Goal: Transaction & Acquisition: Purchase product/service

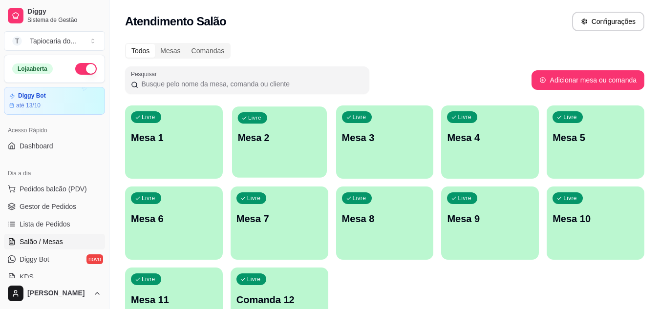
click at [268, 139] on p "Mesa 2" at bounding box center [278, 137] width 83 height 13
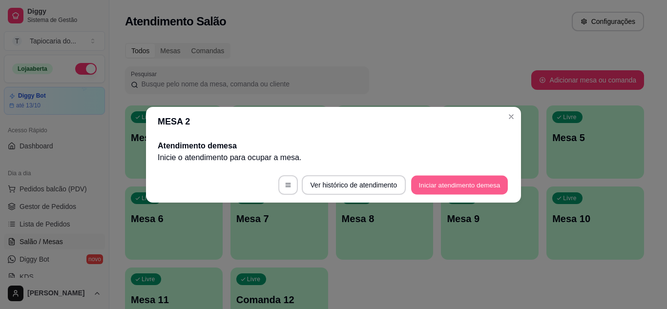
click at [462, 185] on button "Iniciar atendimento de mesa" at bounding box center [459, 184] width 97 height 19
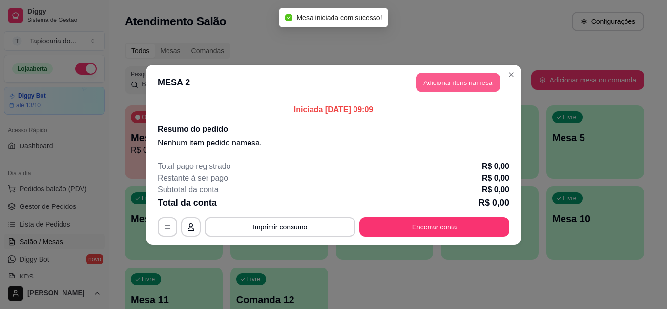
click at [467, 87] on button "Adicionar itens na mesa" at bounding box center [458, 82] width 84 height 19
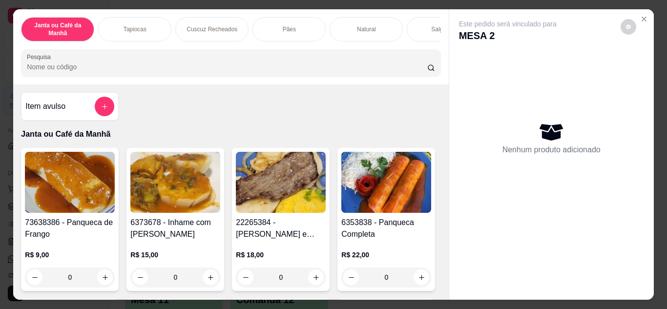
click at [232, 62] on div at bounding box center [231, 63] width 408 height 20
click at [103, 108] on icon "add-separate-item" at bounding box center [104, 106] width 7 height 7
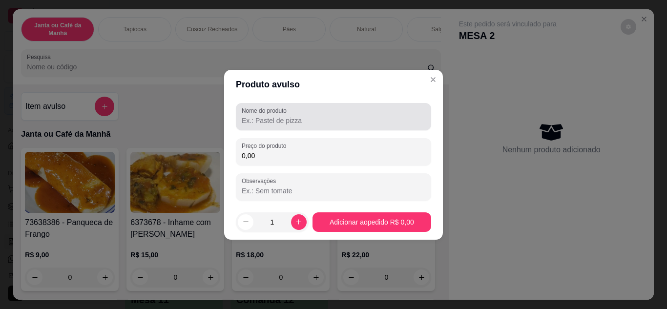
click at [353, 121] on input "Nome do produto" at bounding box center [334, 121] width 184 height 10
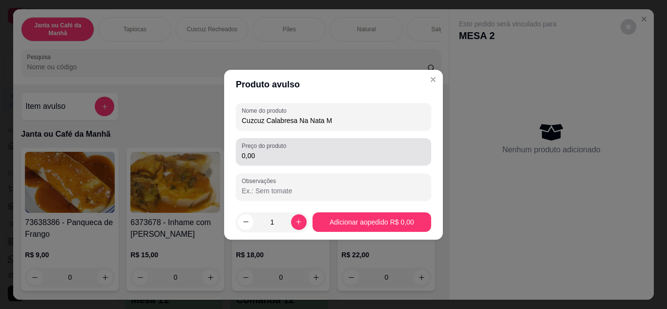
type input "Cuzcuz Calabresa Na Nata M"
click at [346, 149] on div "0,00" at bounding box center [334, 152] width 184 height 20
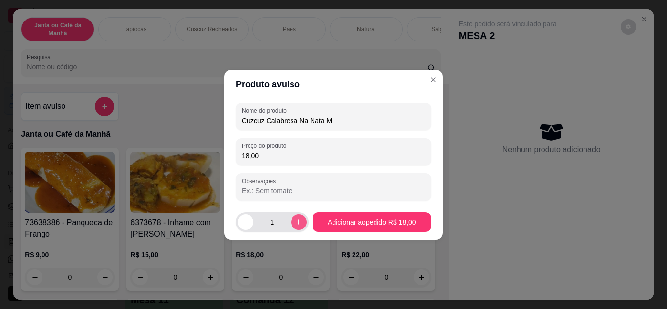
type input "18,00"
click at [295, 220] on icon "increase-product-quantity" at bounding box center [298, 221] width 7 height 7
type input "2"
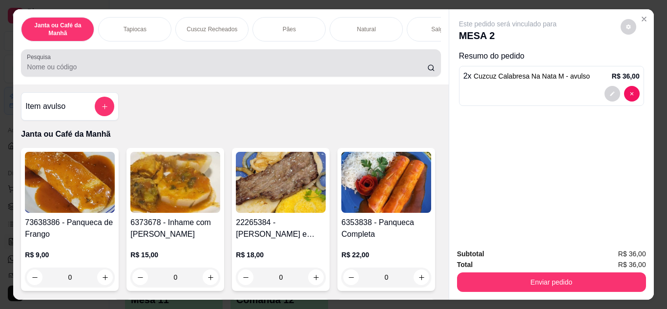
click at [215, 72] on input "Pesquisa" at bounding box center [227, 67] width 400 height 10
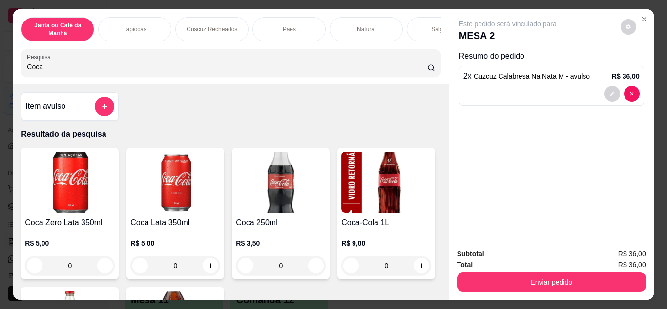
click at [222, 71] on input "Coca" at bounding box center [227, 67] width 400 height 10
click at [204, 70] on input "Coca" at bounding box center [227, 67] width 400 height 10
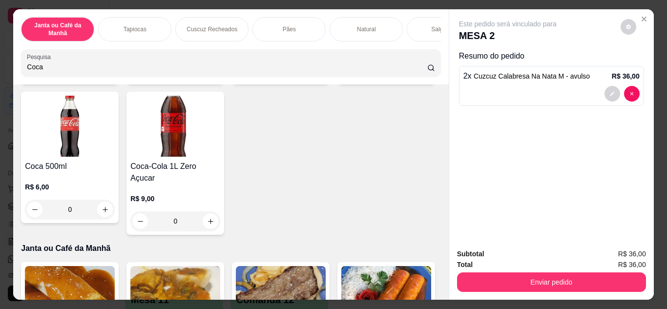
type input "Coca"
click at [418, 74] on icon "increase-product-quantity" at bounding box center [421, 70] width 7 height 7
type input "1"
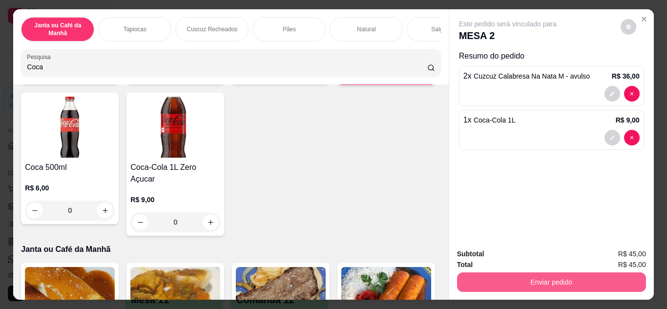
click at [556, 273] on button "Enviar pedido" at bounding box center [551, 282] width 189 height 20
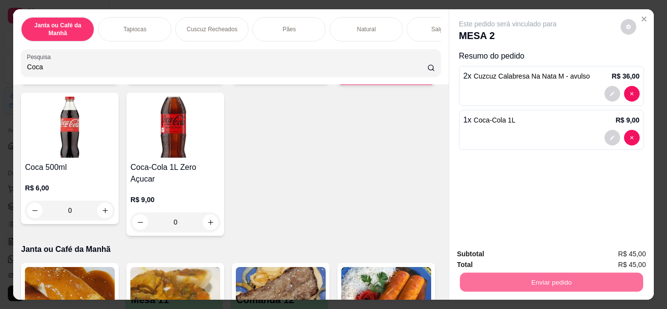
click at [643, 252] on button "Enviar pedido" at bounding box center [621, 255] width 54 height 18
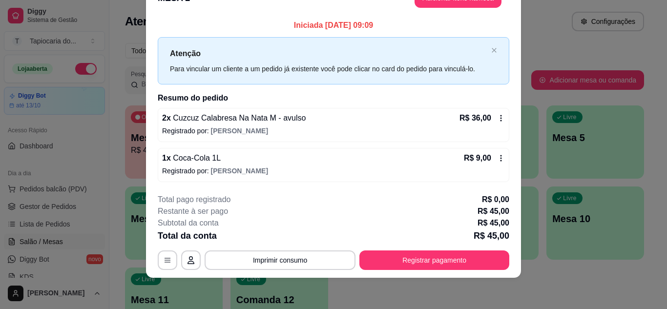
scroll to position [0, 0]
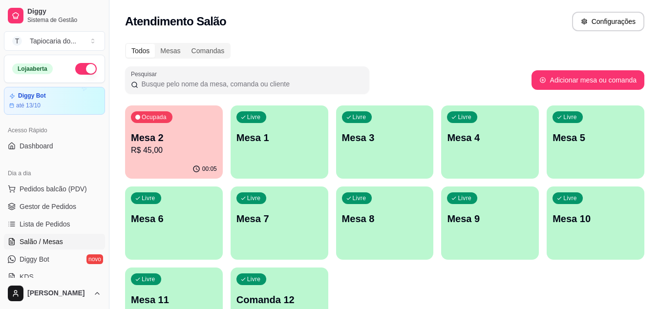
click at [182, 133] on p "Mesa 2" at bounding box center [174, 138] width 86 height 14
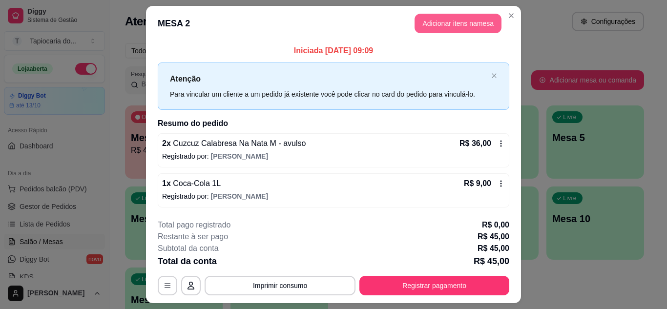
click at [459, 27] on button "Adicionar itens na mesa" at bounding box center [458, 24] width 87 height 20
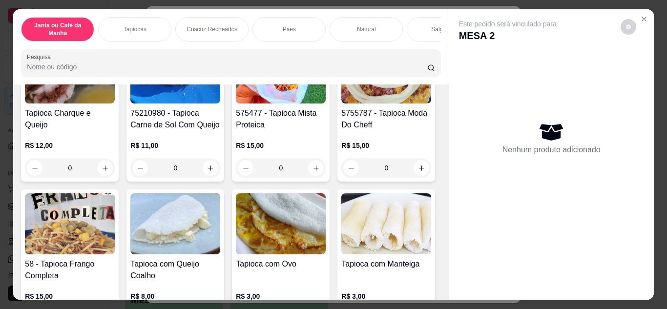
scroll to position [830, 0]
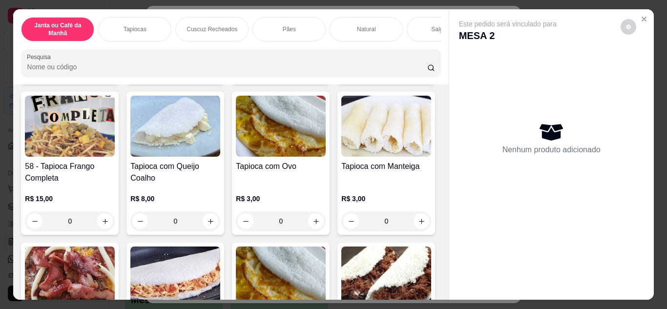
click at [109, 74] on icon "increase-product-quantity" at bounding box center [105, 70] width 7 height 7
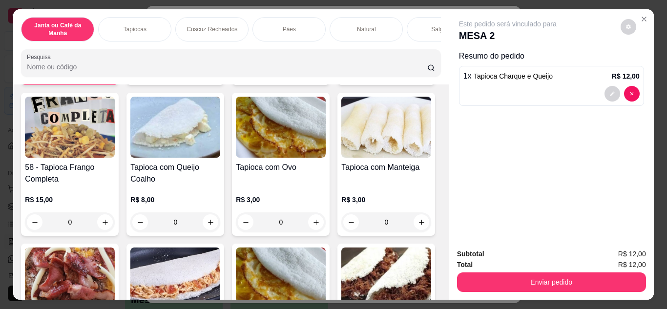
type input "1"
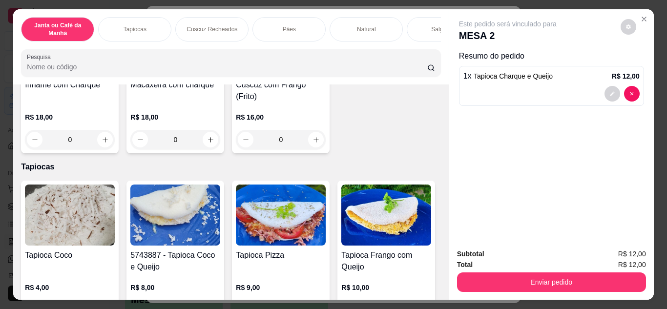
drag, startPoint x: 226, startPoint y: 26, endPoint x: 174, endPoint y: 272, distance: 251.4
click at [225, 27] on p "Cuscuz Recheados" at bounding box center [212, 29] width 51 height 8
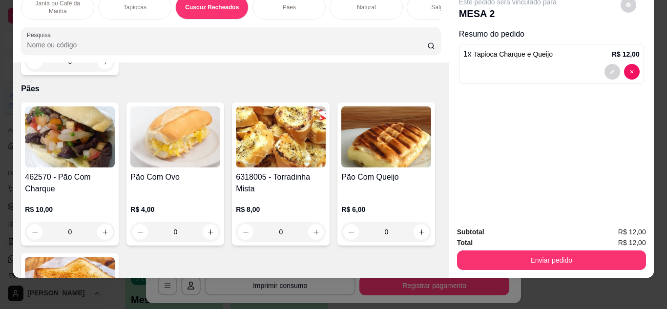
scroll to position [1682, 0]
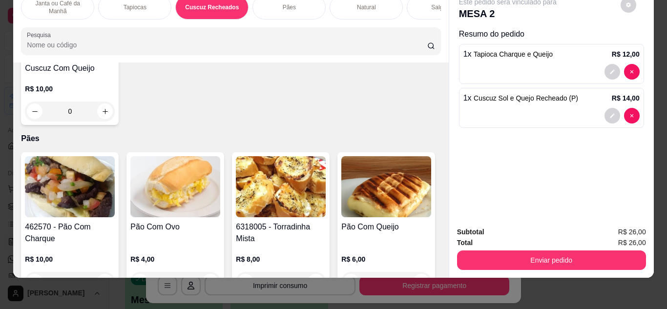
type input "1"
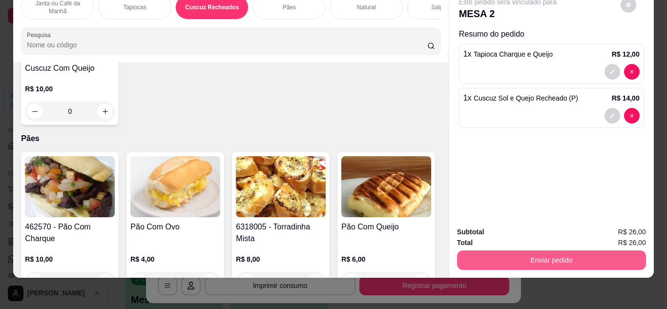
click at [568, 250] on button "Enviar pedido" at bounding box center [551, 260] width 189 height 20
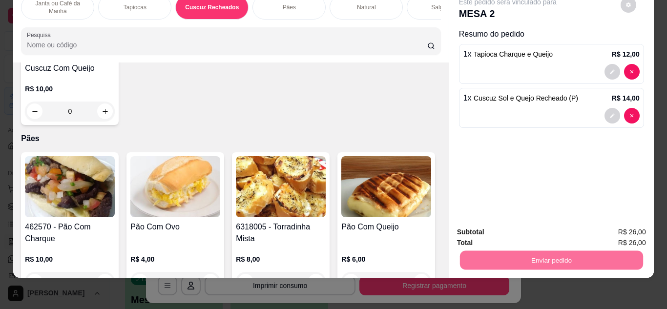
click at [625, 232] on button "Enviar pedido" at bounding box center [620, 229] width 55 height 19
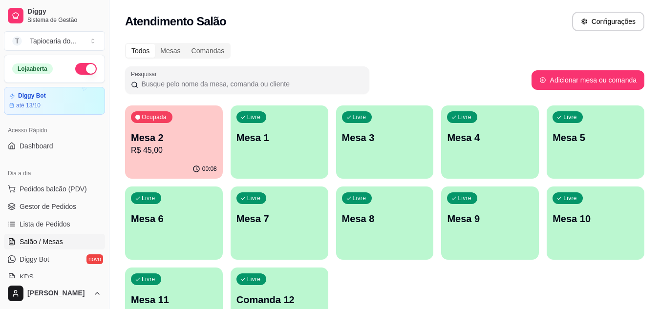
click at [401, 24] on div "Atendimento Salão Configurações" at bounding box center [384, 22] width 519 height 20
click at [270, 150] on div "Livre Mesa 1" at bounding box center [279, 136] width 98 height 62
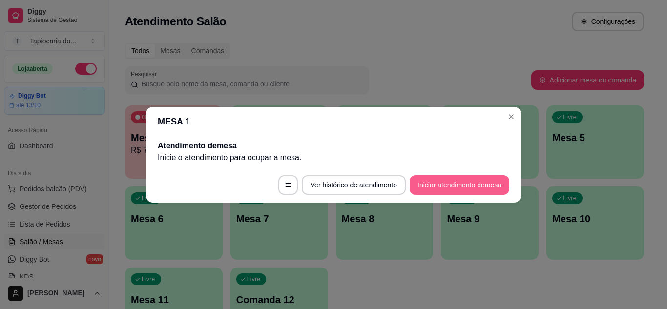
click at [451, 189] on button "Iniciar atendimento de mesa" at bounding box center [460, 185] width 100 height 20
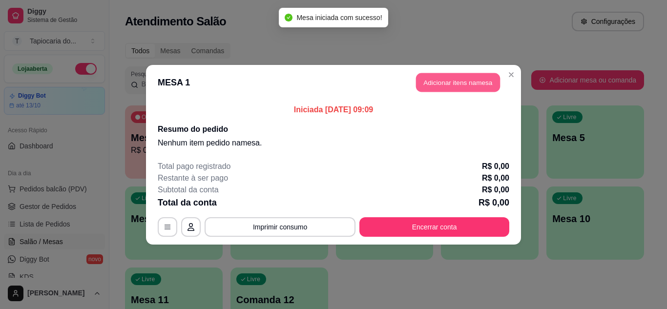
click at [470, 87] on button "Adicionar itens na mesa" at bounding box center [458, 82] width 84 height 19
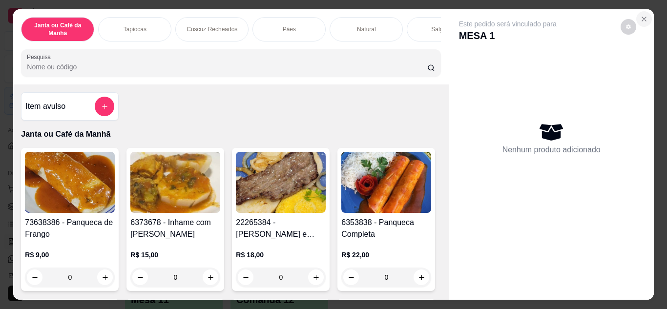
click at [642, 15] on icon "Close" at bounding box center [644, 19] width 8 height 8
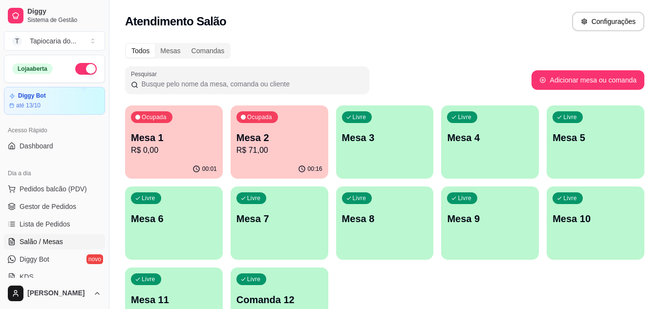
click at [274, 157] on div "Ocupada Mesa 2 R$ 71,00" at bounding box center [279, 132] width 98 height 54
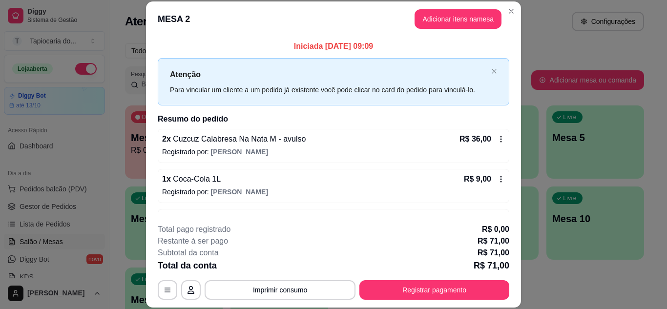
scroll to position [30, 0]
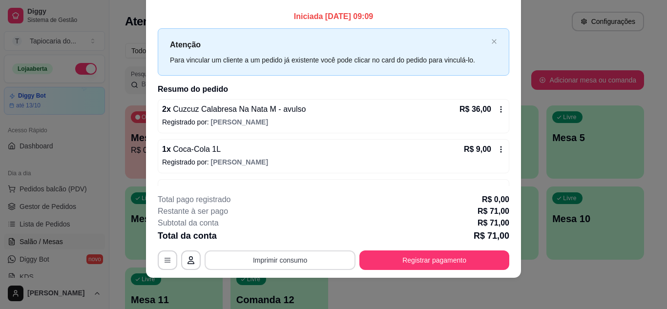
click at [299, 255] on button "Imprimir consumo" at bounding box center [280, 260] width 151 height 20
click at [274, 242] on button "Impressora" at bounding box center [279, 238] width 71 height 16
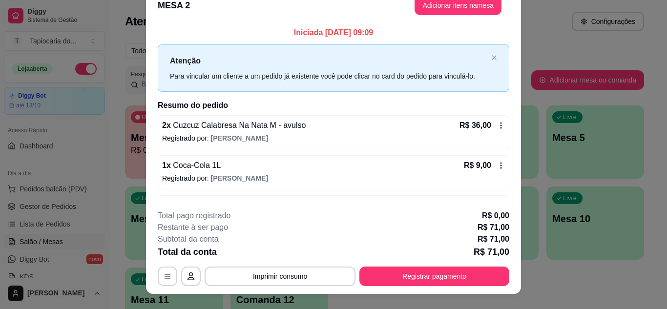
scroll to position [0, 0]
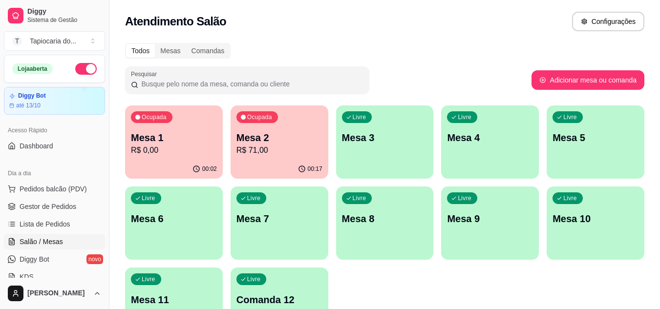
click at [407, 81] on div "Todos Mesas Comandas Pesquisar Adicionar mesa ou comanda Ocupada Mesa 1 R$ 0,00…" at bounding box center [384, 194] width 550 height 315
click at [156, 153] on p "R$ 0,00" at bounding box center [174, 151] width 86 height 12
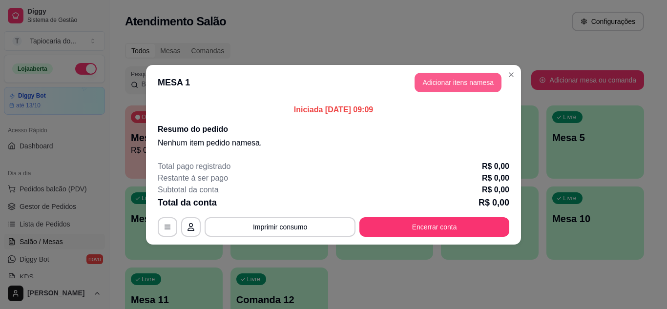
click at [473, 86] on button "Adicionar itens na mesa" at bounding box center [458, 83] width 87 height 20
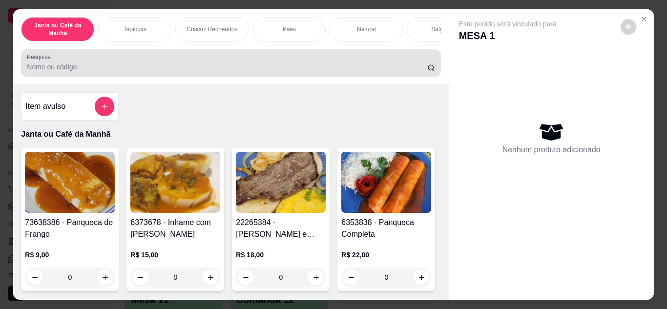
click at [198, 67] on input "Pesquisa" at bounding box center [227, 67] width 400 height 10
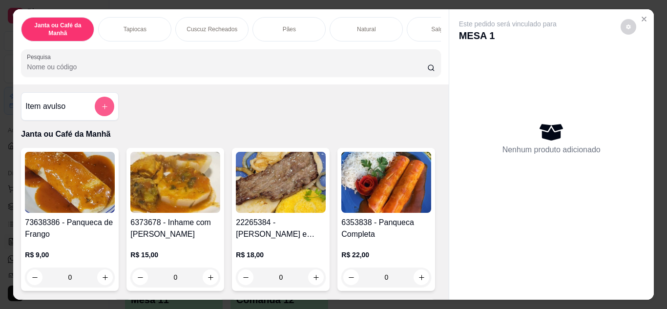
click at [101, 110] on icon "add-separate-item" at bounding box center [104, 106] width 7 height 7
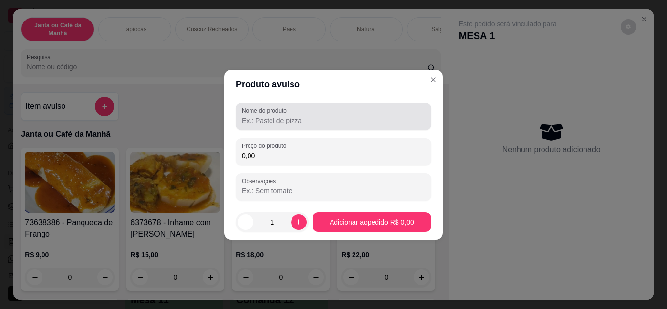
click at [292, 121] on input "Nome do produto" at bounding box center [334, 121] width 184 height 10
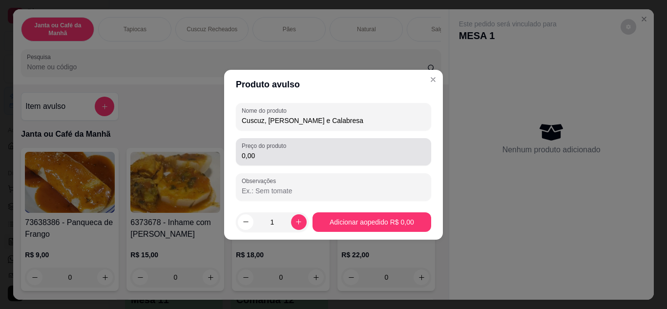
type input "Cuscuz, [PERSON_NAME] e Calabresa"
click at [323, 153] on input "0,00" at bounding box center [334, 156] width 184 height 10
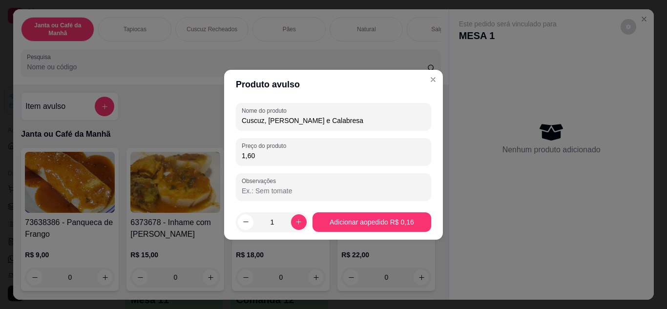
type input "16,00"
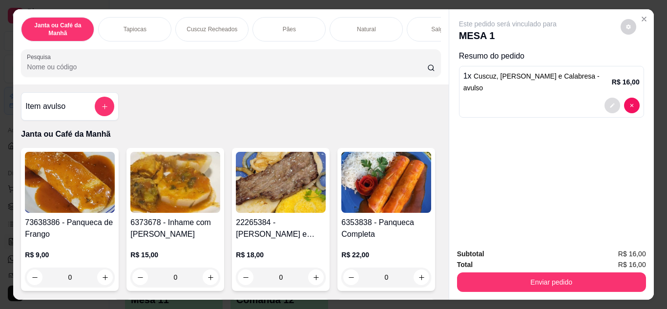
click at [605, 98] on button "decrease-product-quantity" at bounding box center [613, 106] width 16 height 16
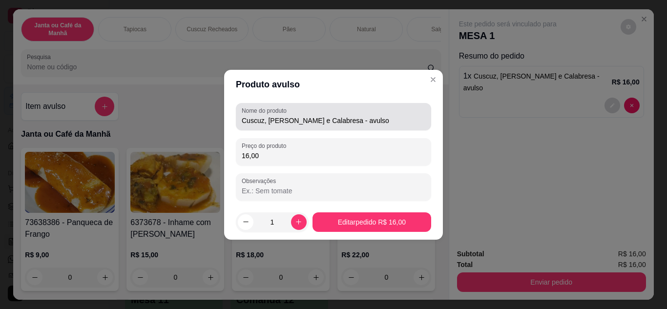
drag, startPoint x: 328, startPoint y: 123, endPoint x: 447, endPoint y: 122, distance: 118.7
click at [445, 122] on div "Produto avulso Nome do produto Cuscuz, Galinha e Calabresa - avulso Preço do pr…" at bounding box center [333, 154] width 667 height 309
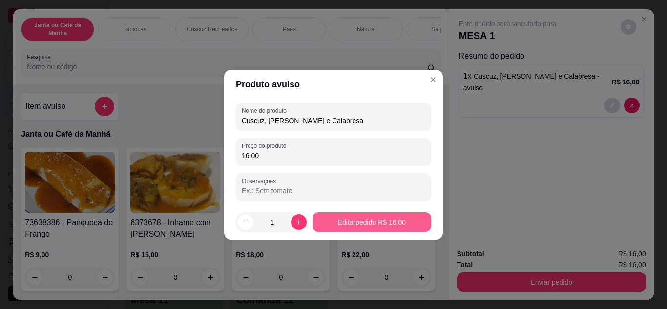
type input "Cuscuz, [PERSON_NAME] e Calabresa"
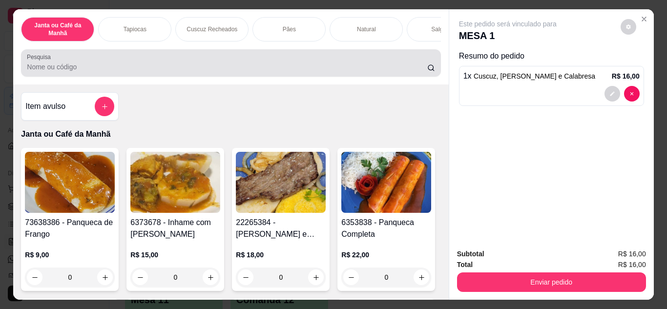
click at [243, 61] on div at bounding box center [231, 63] width 408 height 20
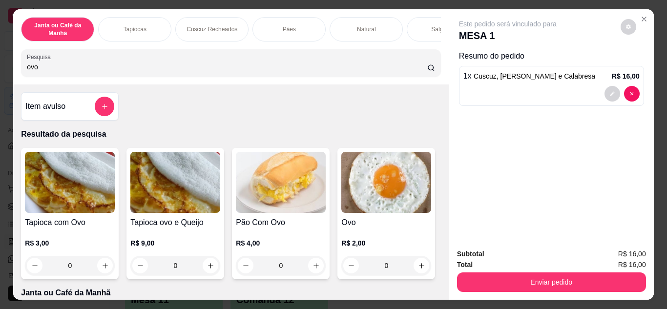
click at [229, 72] on input "ovo" at bounding box center [227, 67] width 400 height 10
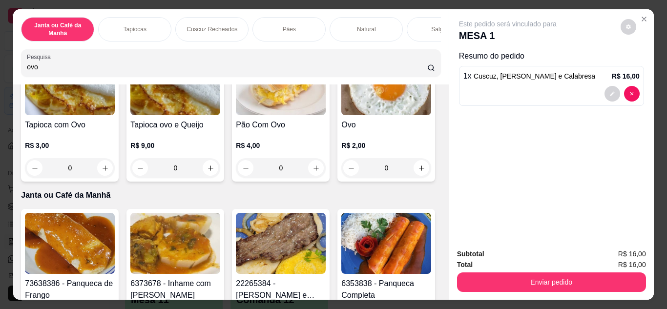
scroll to position [195, 0]
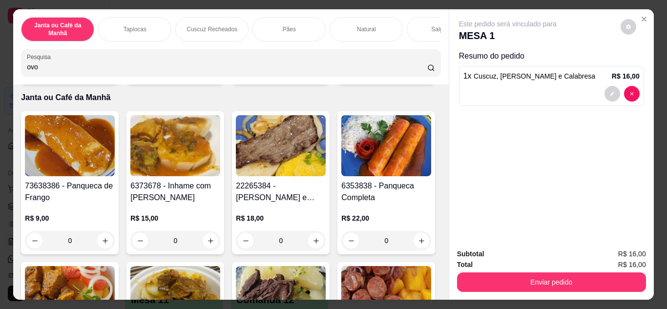
type input "ovo"
click at [418, 74] on icon "increase-product-quantity" at bounding box center [421, 70] width 7 height 7
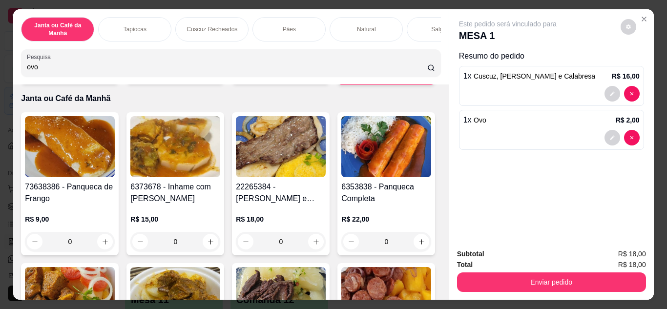
type input "1"
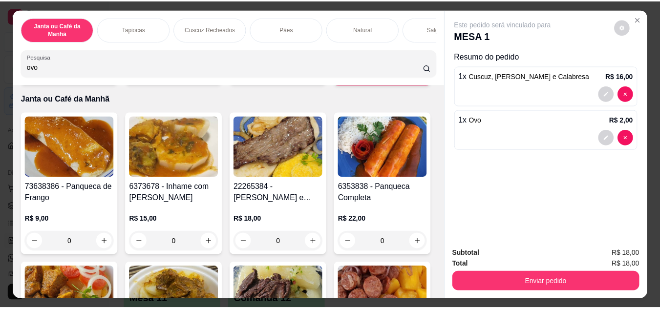
scroll to position [0, 0]
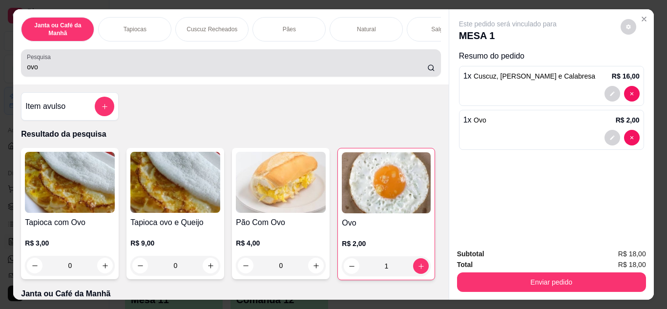
drag, startPoint x: 203, startPoint y: 69, endPoint x: 58, endPoint y: 66, distance: 144.6
click at [27, 77] on div "Pesquisa ovo" at bounding box center [230, 62] width 419 height 27
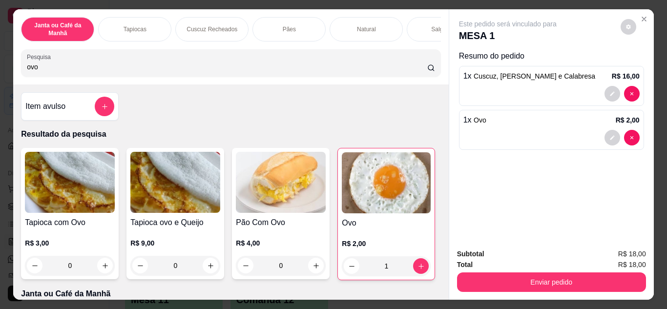
type input "o"
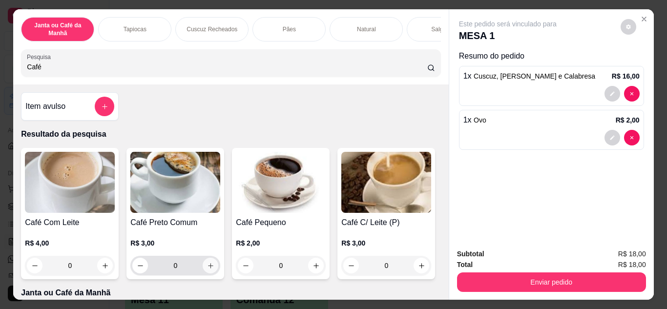
type input "Café"
click at [209, 270] on icon "increase-product-quantity" at bounding box center [210, 265] width 7 height 7
type input "1"
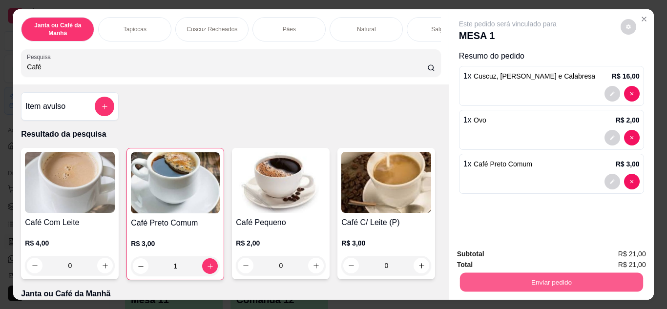
click at [565, 273] on button "Enviar pedido" at bounding box center [550, 282] width 183 height 19
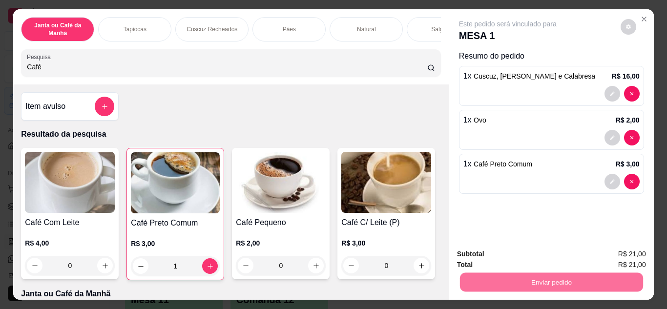
click at [631, 253] on button "Enviar pedido" at bounding box center [620, 255] width 55 height 19
